Goal: Ask a question

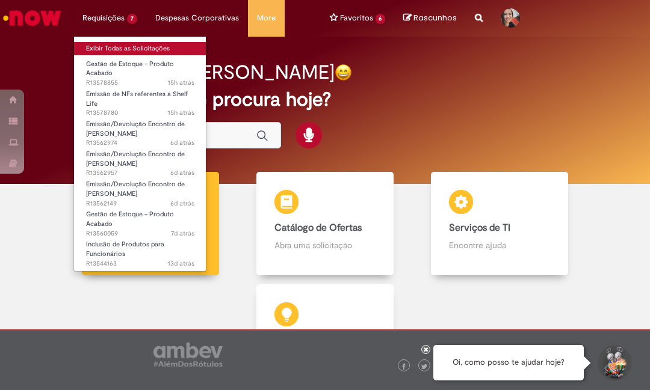
click at [121, 46] on link "Exibir Todas as Solicitações" at bounding box center [140, 48] width 132 height 13
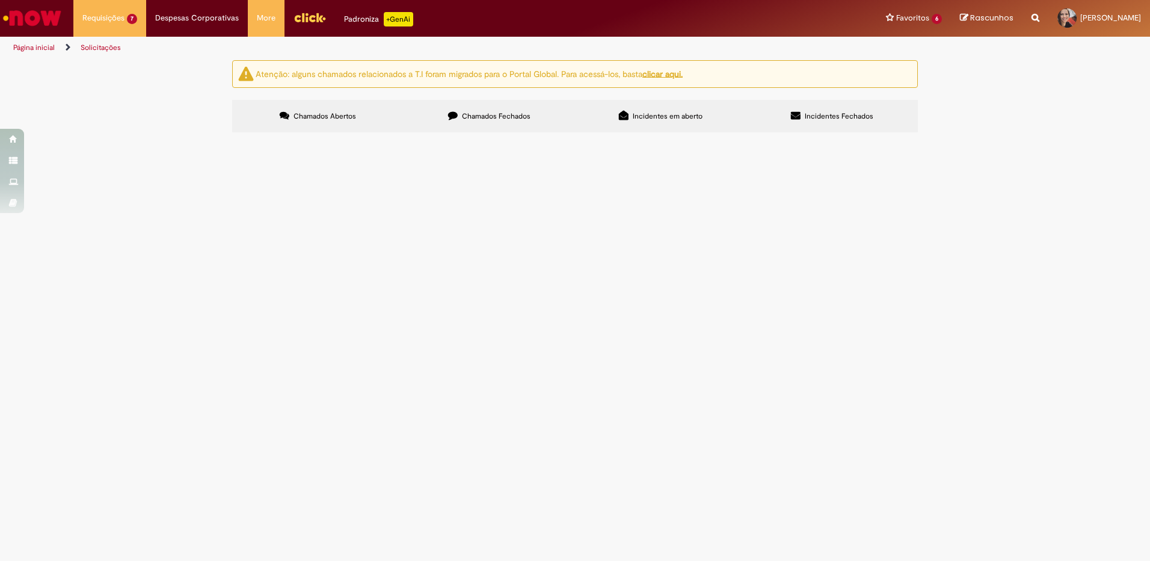
click at [0, 0] on span "R13562149" at bounding box center [0, 0] width 0 height 0
click at [0, 0] on span "Emissão/Devolução Encontro de [PERSON_NAME]" at bounding box center [0, 0] width 0 height 0
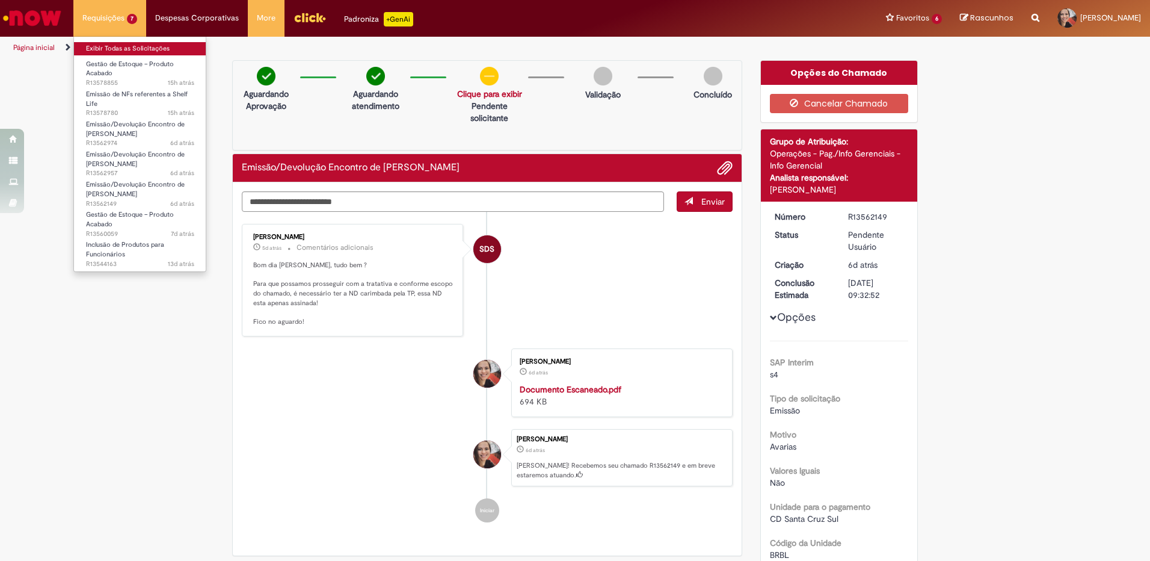
click at [96, 45] on link "Exibir Todas as Solicitações" at bounding box center [140, 48] width 132 height 13
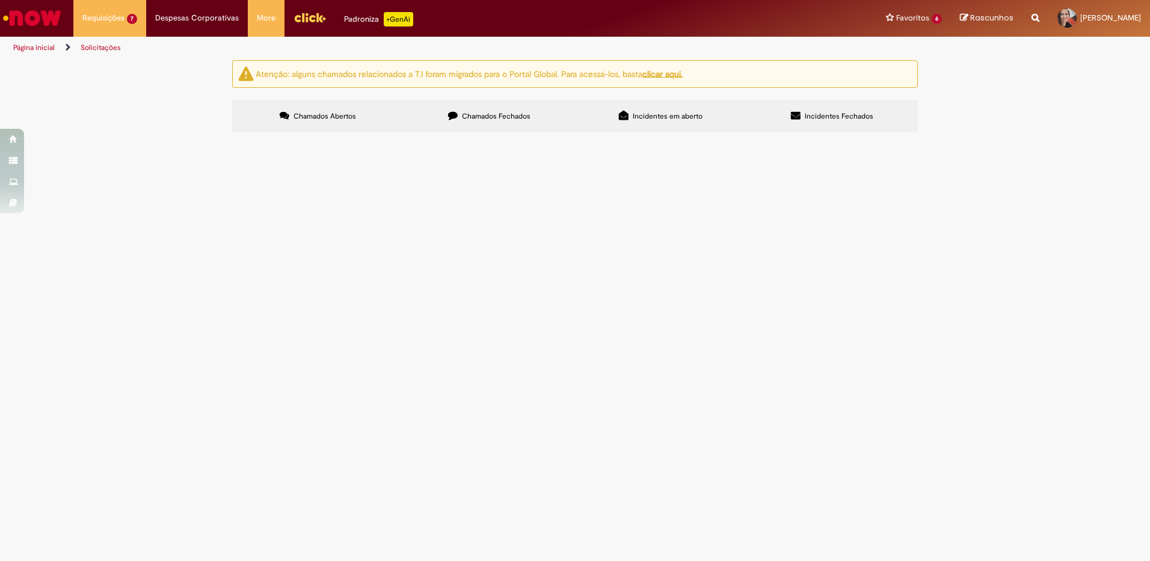
click at [0, 0] on td "Solicito encontro de contas conforme anexo" at bounding box center [0, 0] width 0 height 0
click at [0, 0] on span "Solicito encontro de contas conforme anexo" at bounding box center [0, 0] width 0 height 0
click at [0, 0] on td "Solicito encontro de contas conforme anexo" at bounding box center [0, 0] width 0 height 0
click at [0, 0] on span "Solicito encontro de contas conforme anexo" at bounding box center [0, 0] width 0 height 0
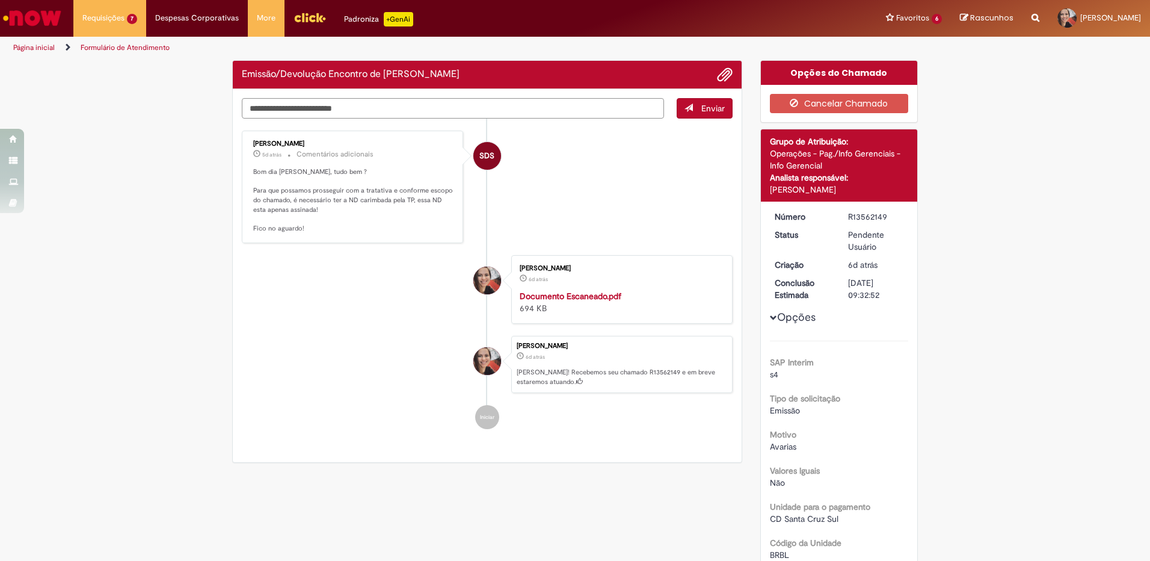
click at [409, 103] on textarea "Digite sua mensagem aqui..." at bounding box center [453, 108] width 422 height 20
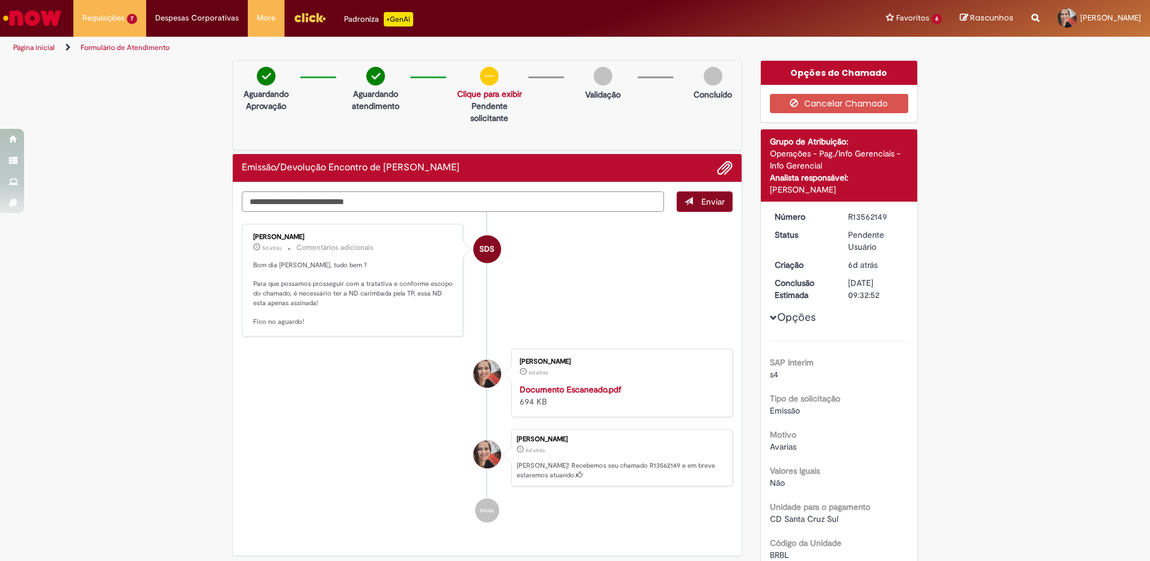
type textarea "**********"
click at [716, 203] on span "Enviar" at bounding box center [712, 201] width 23 height 11
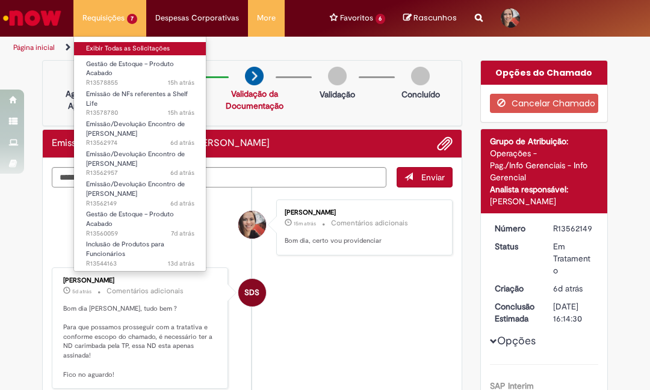
click at [113, 43] on link "Exibir Todas as Solicitações" at bounding box center [140, 48] width 132 height 13
